Goal: Information Seeking & Learning: Learn about a topic

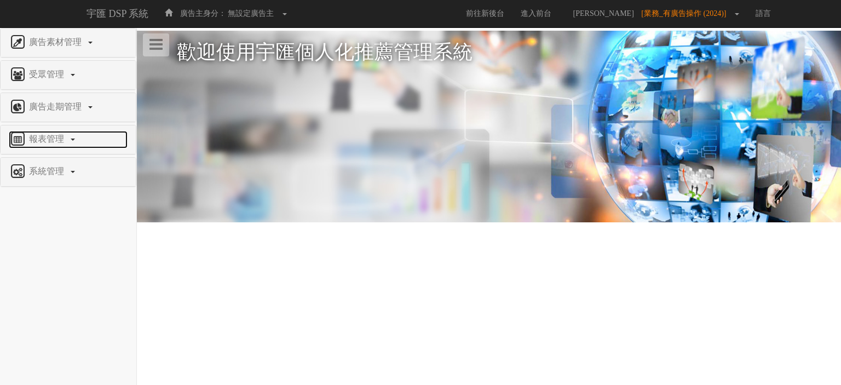
click at [59, 135] on span "報表管理" at bounding box center [47, 138] width 43 height 9
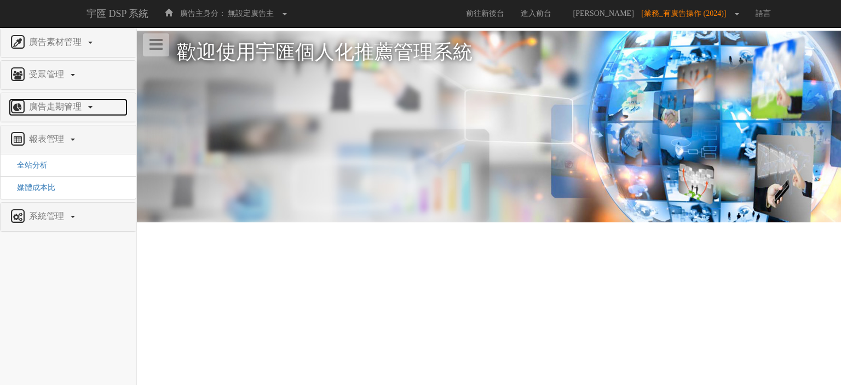
click at [77, 111] on span "廣告走期管理" at bounding box center [56, 106] width 61 height 9
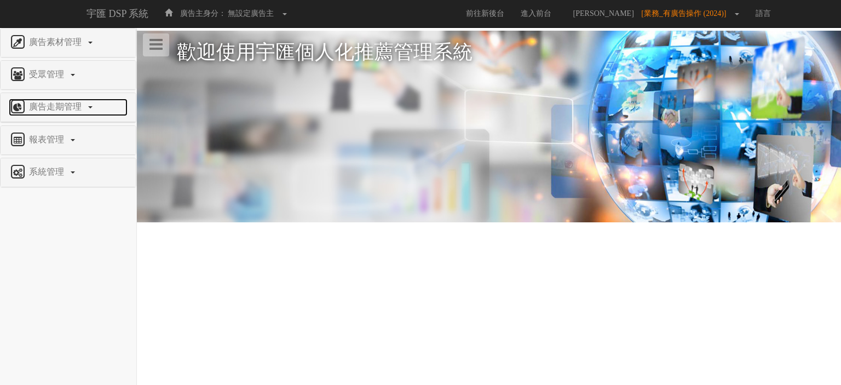
click at [77, 111] on span "廣告走期管理" at bounding box center [56, 106] width 61 height 9
click at [77, 107] on span "廣告走期管理" at bounding box center [56, 106] width 61 height 9
click at [72, 103] on span "廣告走期管理" at bounding box center [56, 106] width 61 height 9
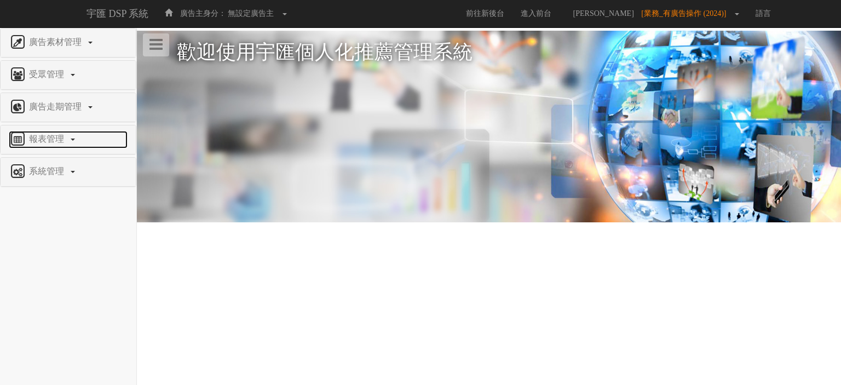
click at [59, 145] on link "報表管理" at bounding box center [68, 140] width 119 height 18
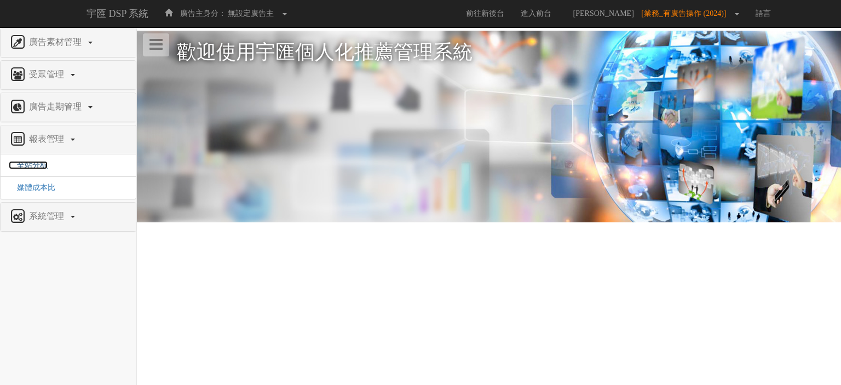
click at [41, 162] on span "全站分析" at bounding box center [28, 165] width 39 height 8
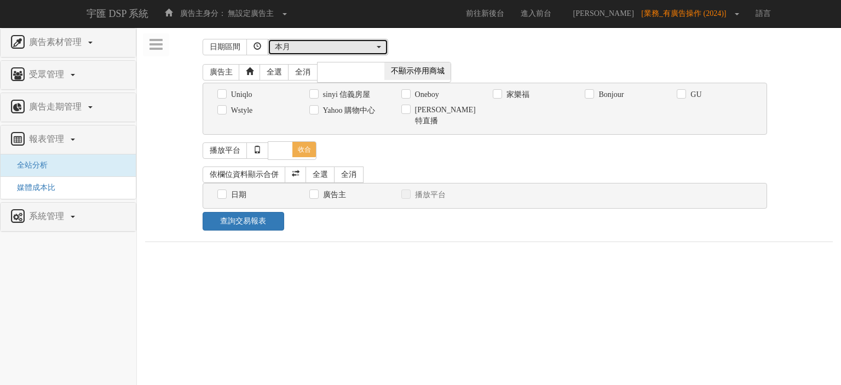
click at [311, 48] on div "本月" at bounding box center [325, 47] width 100 height 11
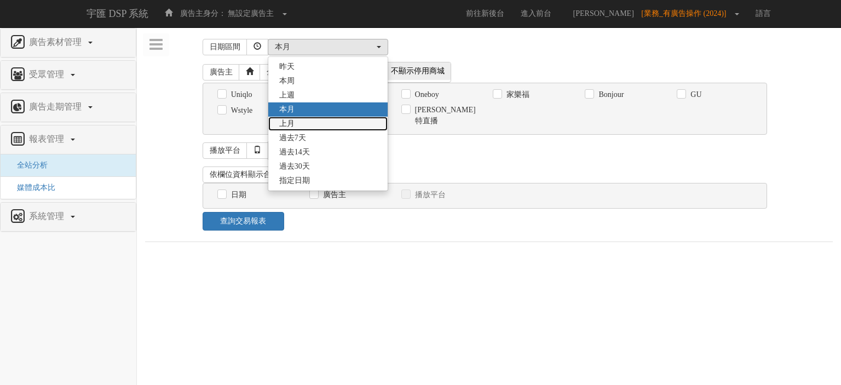
click at [320, 122] on link "上月" at bounding box center [327, 124] width 119 height 14
select select "LastMonth"
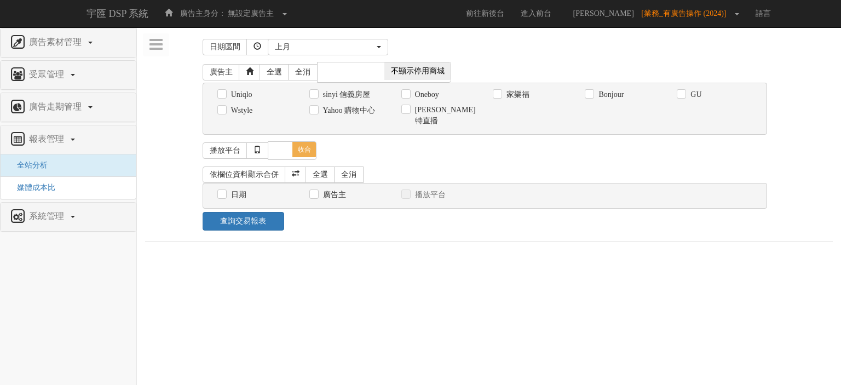
click at [433, 89] on label "Oneboy" at bounding box center [425, 94] width 27 height 11
click at [409, 91] on input "Oneboy" at bounding box center [405, 94] width 7 height 7
checkbox input "true"
click at [312, 167] on link "全選" at bounding box center [321, 175] width 30 height 16
checkbox input "true"
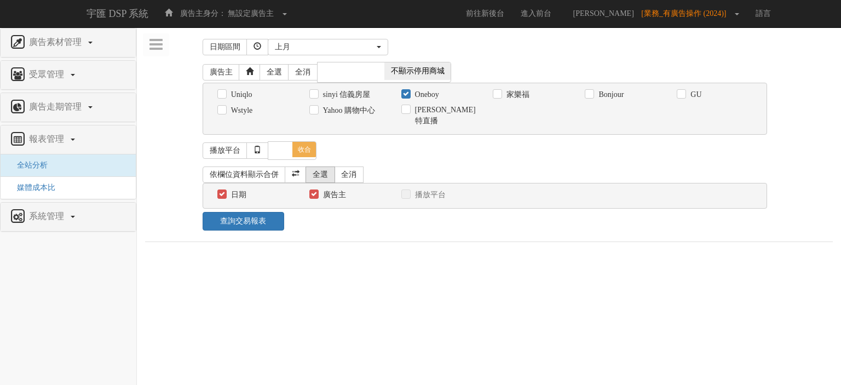
checkbox input "true"
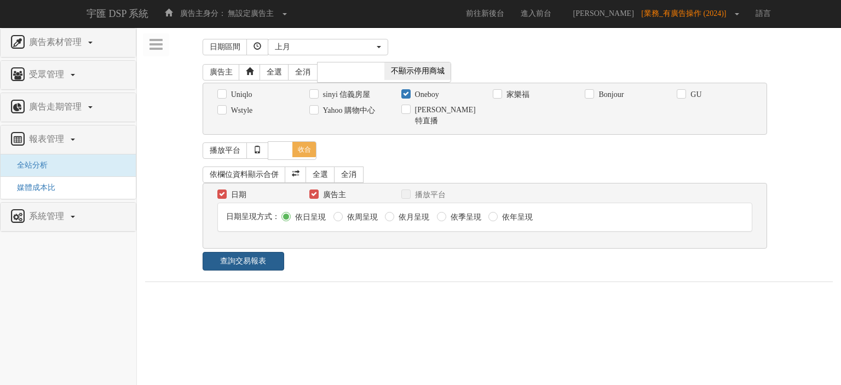
click at [259, 252] on link "查詢交易報表" at bounding box center [244, 261] width 82 height 19
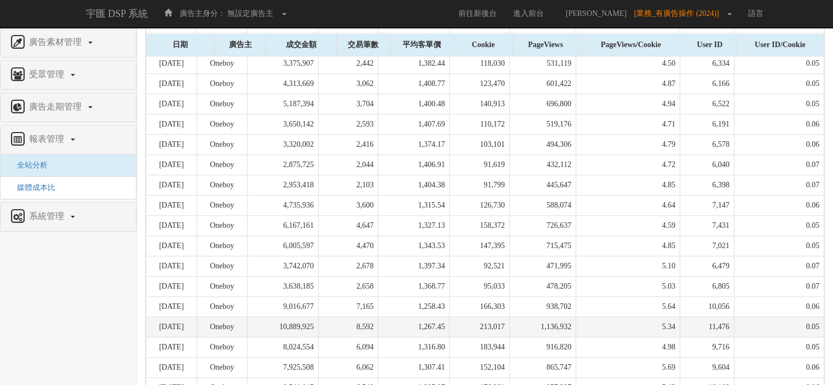
scroll to position [640, 0]
